Goal: Task Accomplishment & Management: Use online tool/utility

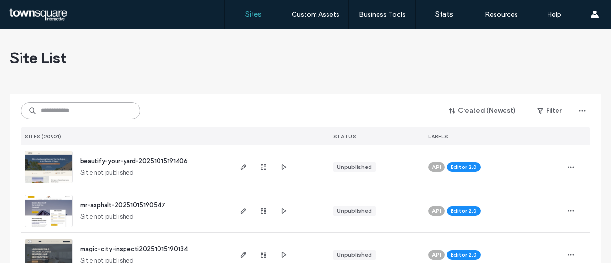
click at [91, 117] on input at bounding box center [80, 110] width 119 height 17
paste input "**********"
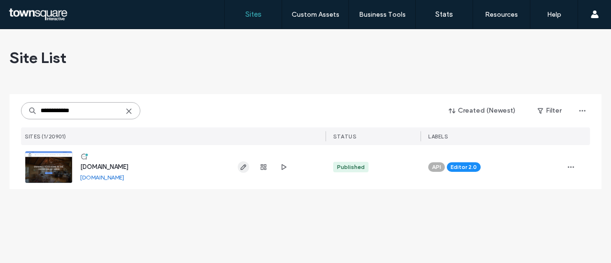
type input "**********"
click at [243, 167] on use "button" at bounding box center [243, 167] width 6 height 6
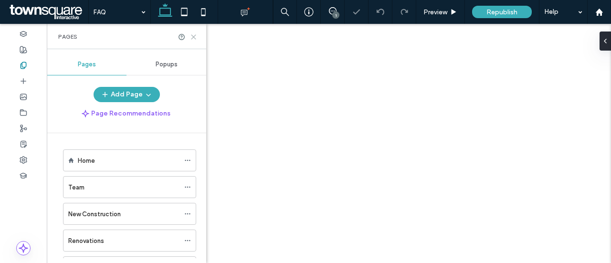
click at [195, 33] on icon at bounding box center [193, 36] width 7 height 7
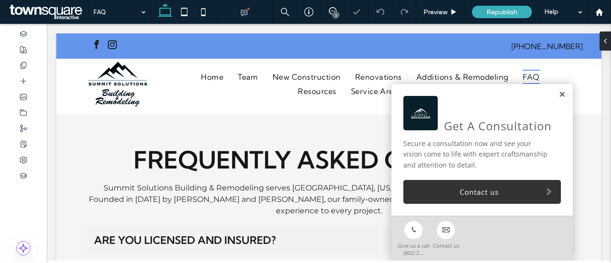
click at [558, 96] on link at bounding box center [561, 95] width 7 height 8
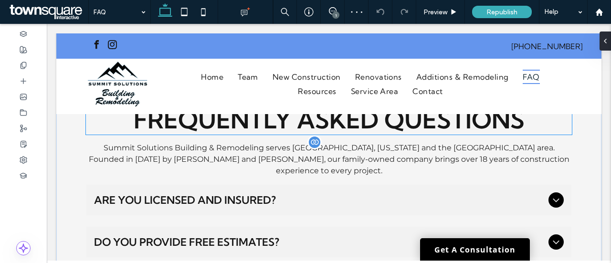
scroll to position [95, 0]
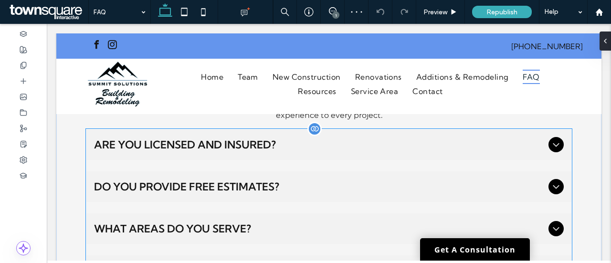
click at [194, 146] on div "Are you licensed and insured?" at bounding box center [328, 144] width 485 height 31
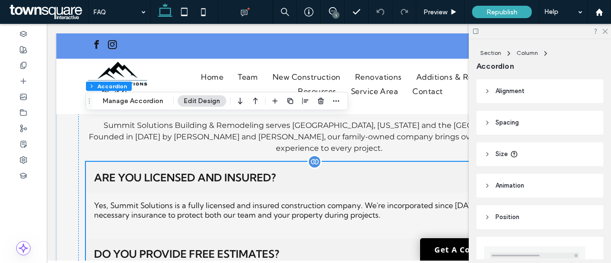
scroll to position [48, 0]
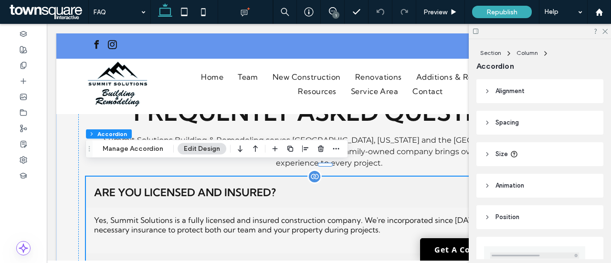
click at [302, 215] on div "Yes, Summit Solutions is a fully licensed and insured construction company. We'…" at bounding box center [329, 224] width 470 height 19
click at [311, 170] on div at bounding box center [314, 176] width 14 height 14
click at [127, 145] on button "Manage Accordion" at bounding box center [132, 148] width 73 height 11
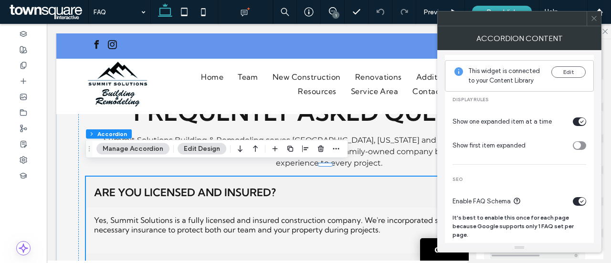
scroll to position [0, 0]
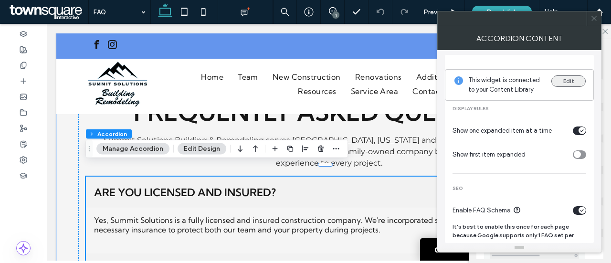
click at [571, 81] on button "Edit" at bounding box center [568, 80] width 34 height 11
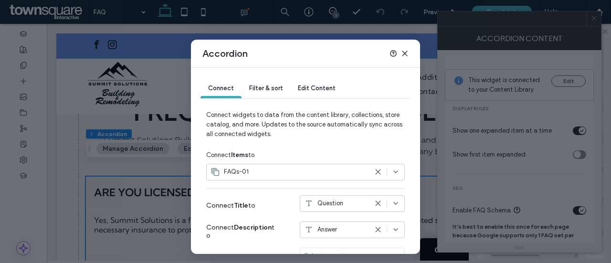
click at [265, 167] on div "FAQs-01" at bounding box center [288, 172] width 157 height 10
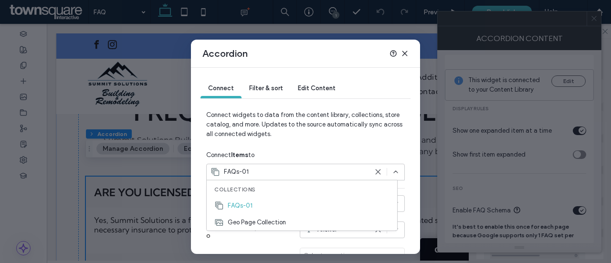
click at [281, 152] on div "Connect Items to" at bounding box center [305, 154] width 198 height 17
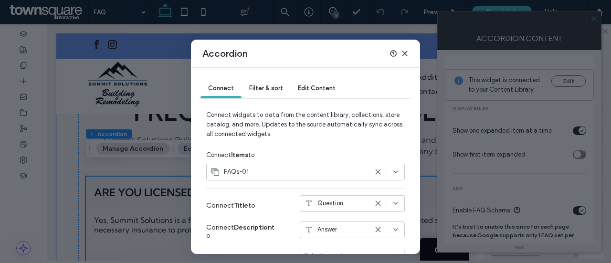
click at [251, 89] on span "Filter & sort" at bounding box center [265, 87] width 33 height 7
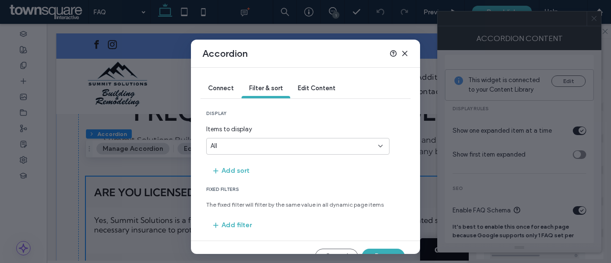
click at [313, 90] on span "Edit Content" at bounding box center [317, 87] width 38 height 7
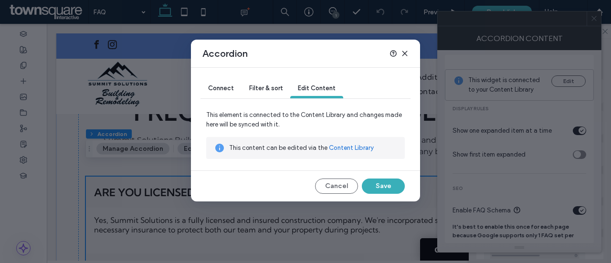
click at [351, 150] on link "Content Library" at bounding box center [351, 148] width 45 height 10
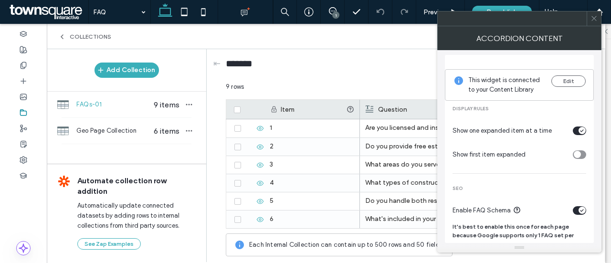
click at [594, 19] on icon at bounding box center [593, 18] width 7 height 7
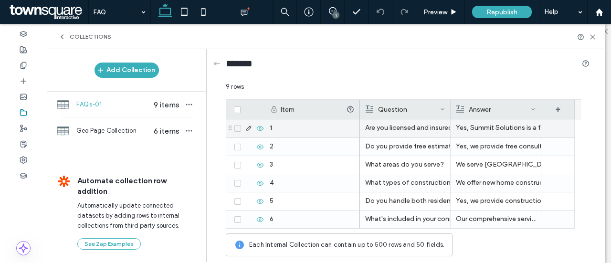
click at [246, 126] on icon at bounding box center [249, 129] width 8 height 8
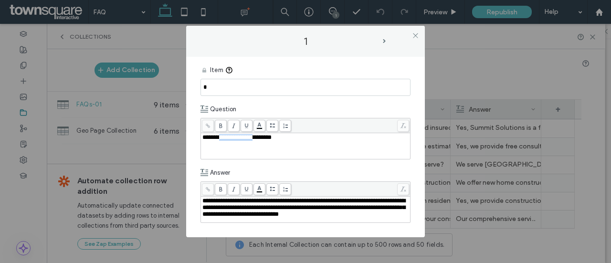
drag, startPoint x: 262, startPoint y: 139, endPoint x: 275, endPoint y: 159, distance: 24.2
click at [235, 144] on div "**********" at bounding box center [305, 146] width 207 height 24
click at [331, 202] on span "**********" at bounding box center [303, 208] width 203 height 20
click at [414, 38] on icon at bounding box center [415, 35] width 7 height 7
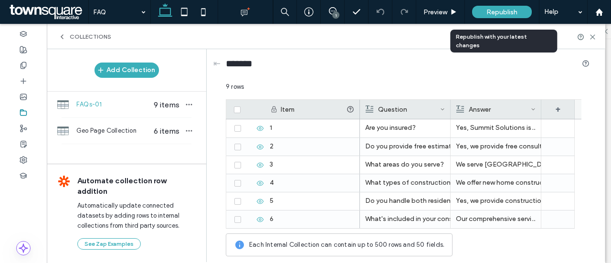
click at [510, 9] on span "Republish" at bounding box center [501, 12] width 31 height 8
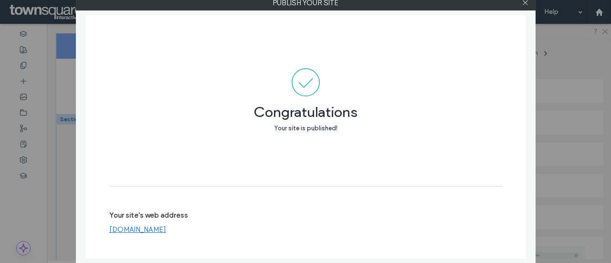
drag, startPoint x: 522, startPoint y: 5, endPoint x: 516, endPoint y: 8, distance: 6.4
click at [522, 5] on icon at bounding box center [524, 2] width 7 height 7
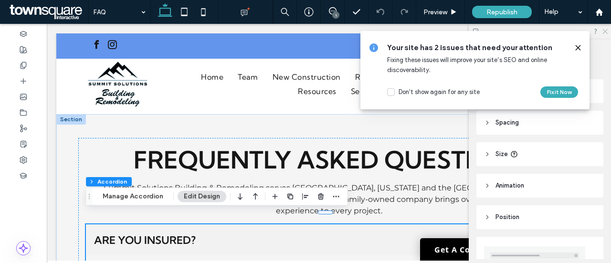
click at [602, 31] on icon at bounding box center [604, 31] width 6 height 6
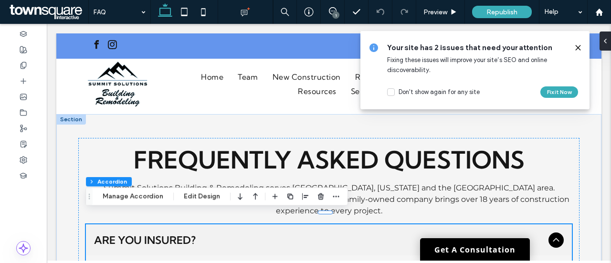
drag, startPoint x: 577, startPoint y: 50, endPoint x: 531, endPoint y: 27, distance: 52.1
click at [577, 50] on icon at bounding box center [578, 48] width 8 height 8
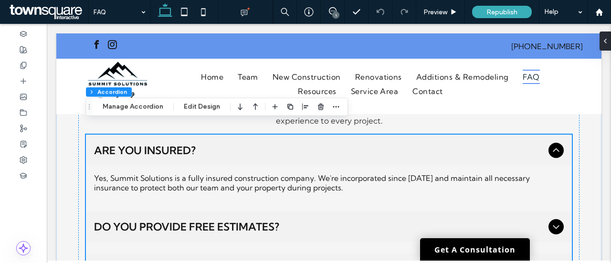
scroll to position [95, 0]
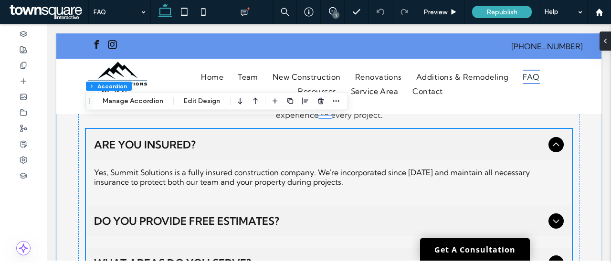
click at [553, 142] on icon at bounding box center [556, 144] width 6 height 4
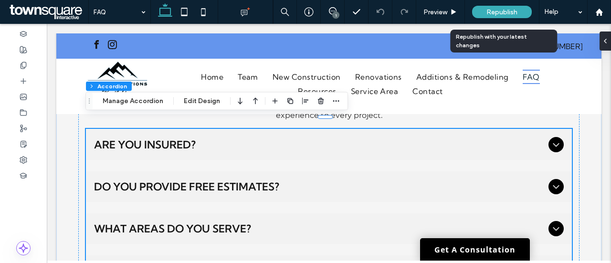
click at [511, 13] on span "Republish" at bounding box center [501, 12] width 31 height 8
